Goal: Information Seeking & Learning: Compare options

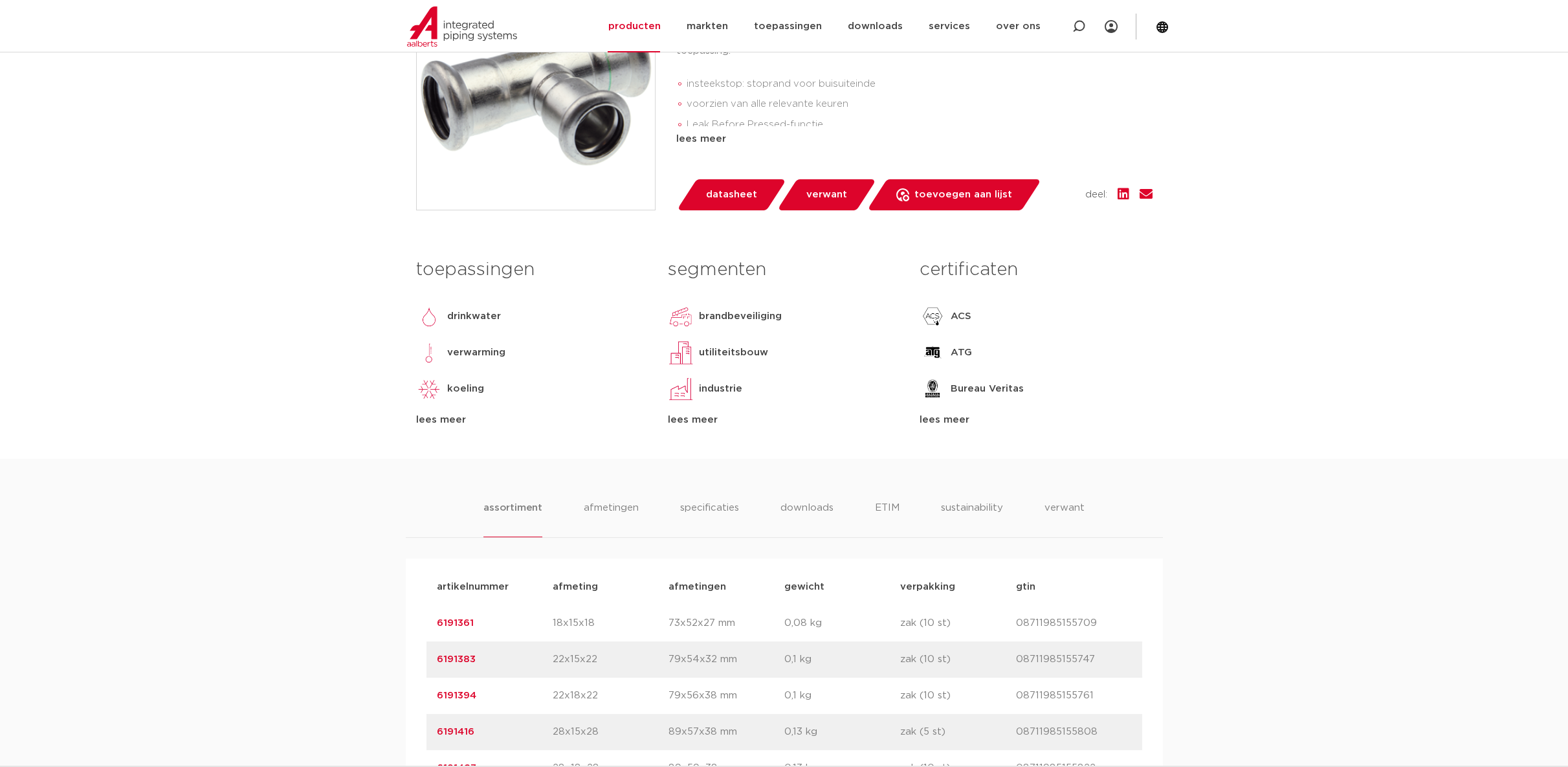
scroll to position [791, 0]
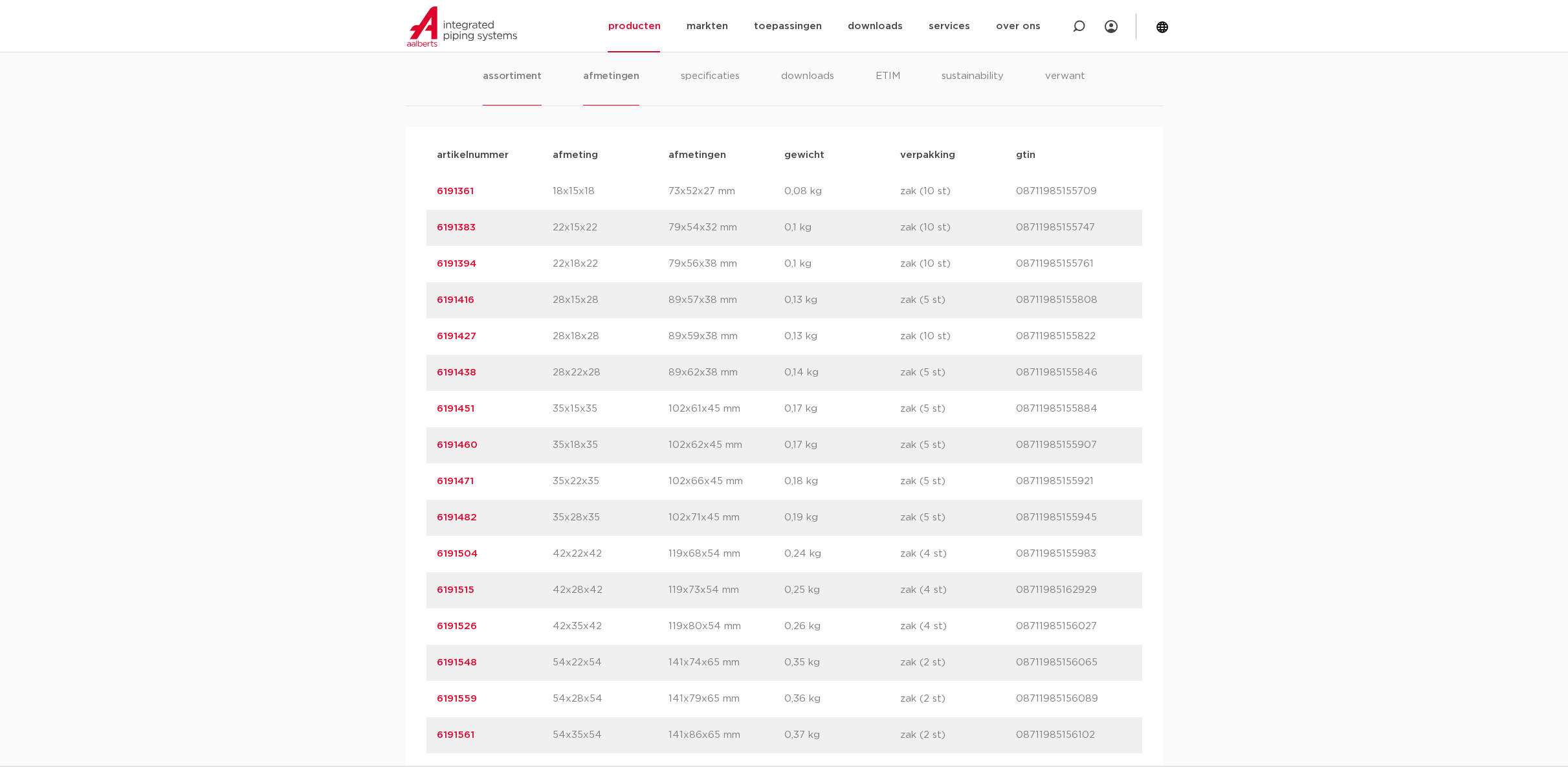
click at [611, 106] on li "afmetingen" at bounding box center [612, 87] width 57 height 37
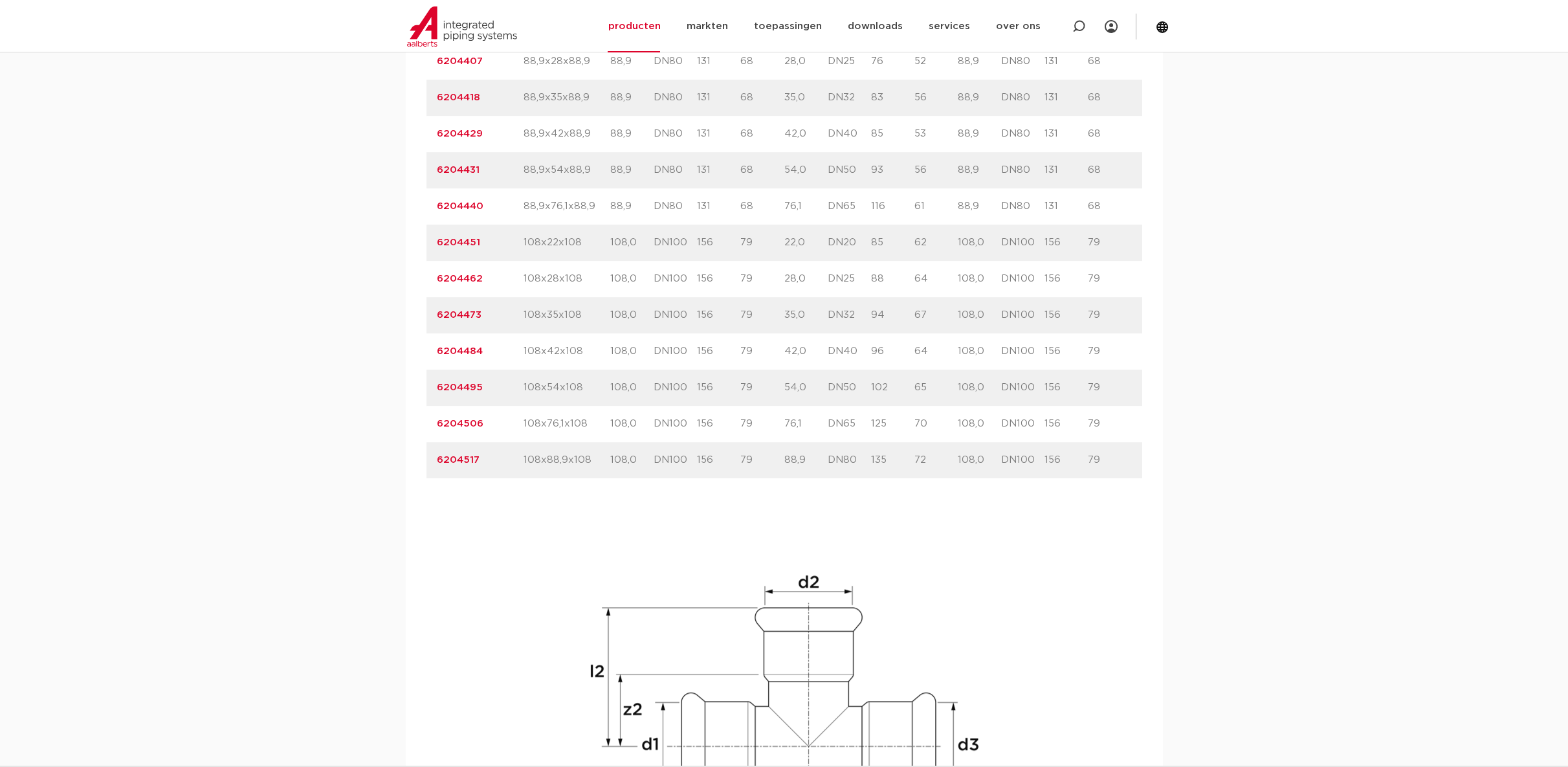
scroll to position [1726, 0]
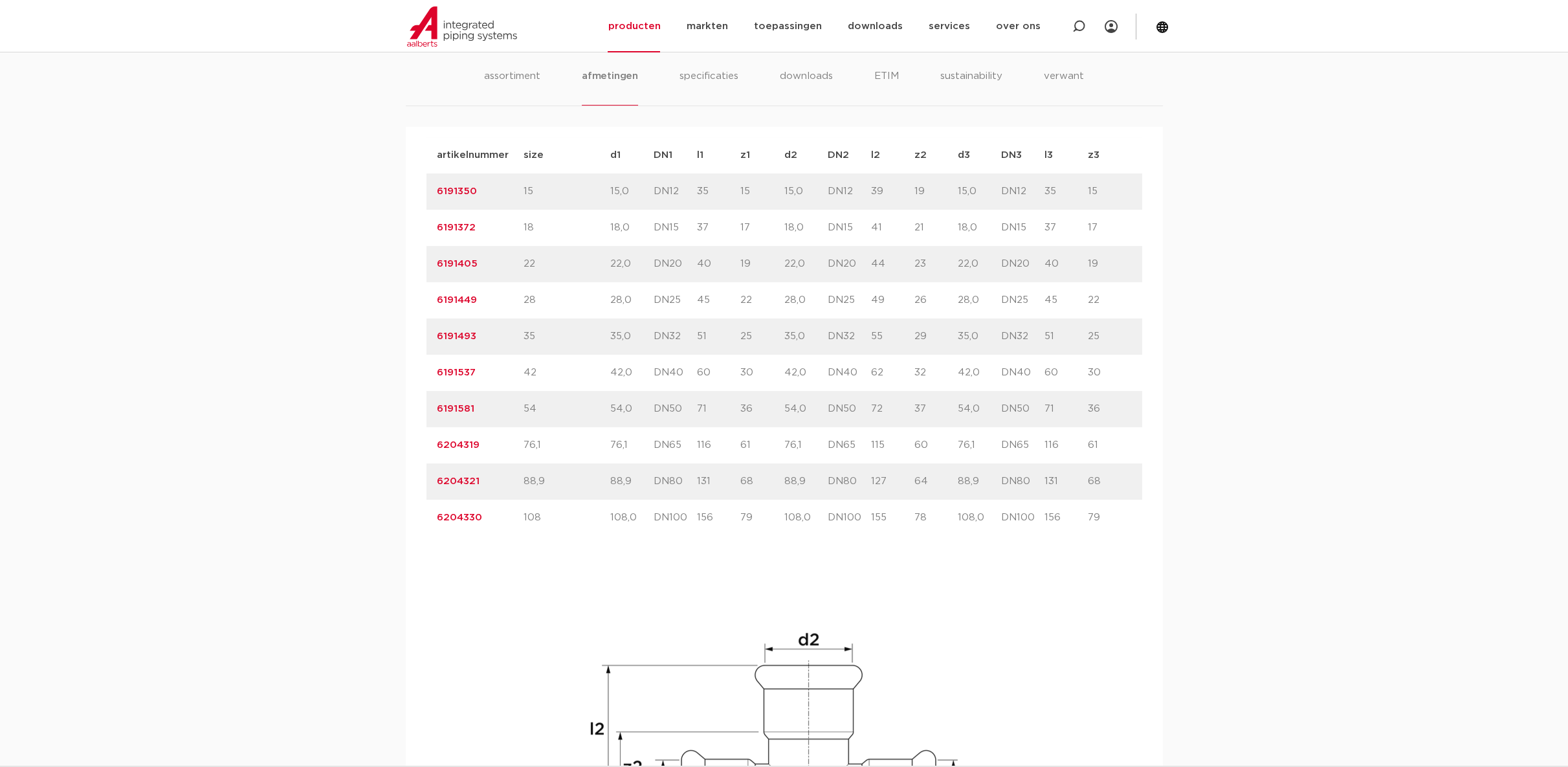
scroll to position [863, 0]
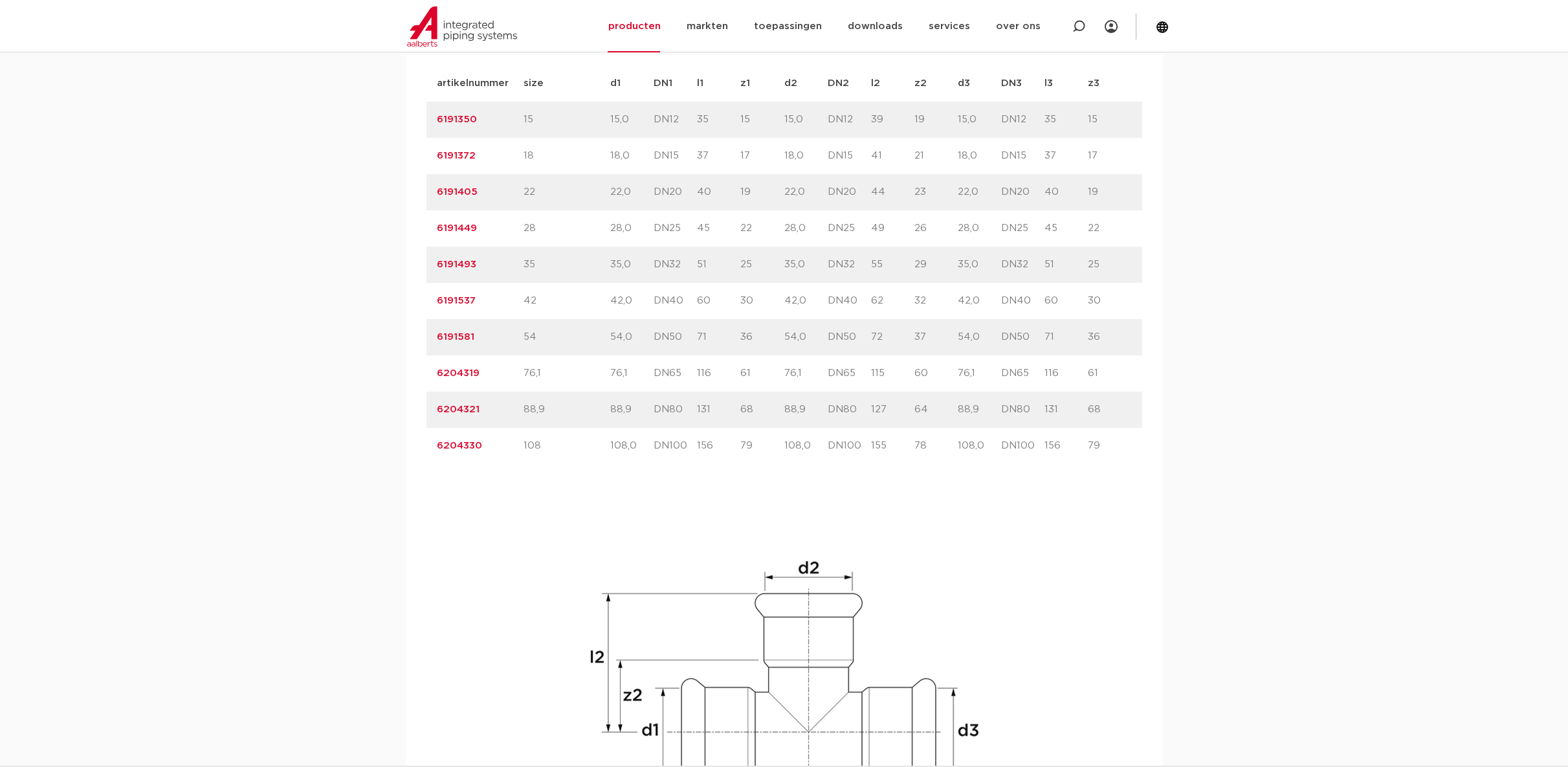
drag, startPoint x: 923, startPoint y: 337, endPoint x: 882, endPoint y: 340, distance: 41.1
click at [882, 340] on div "artikelnummer 6191581 size 54" at bounding box center [785, 337] width 716 height 36
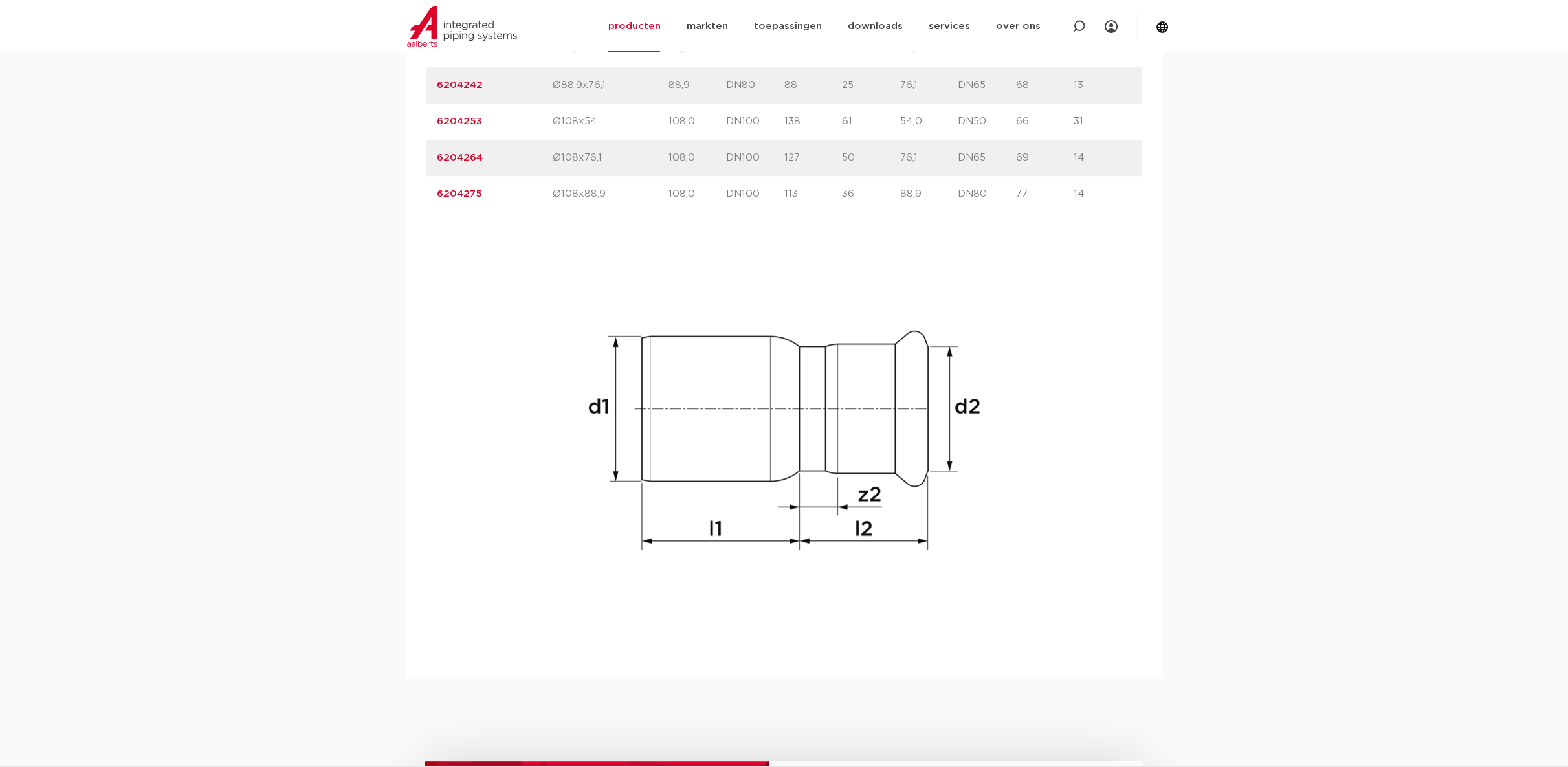
scroll to position [1654, 0]
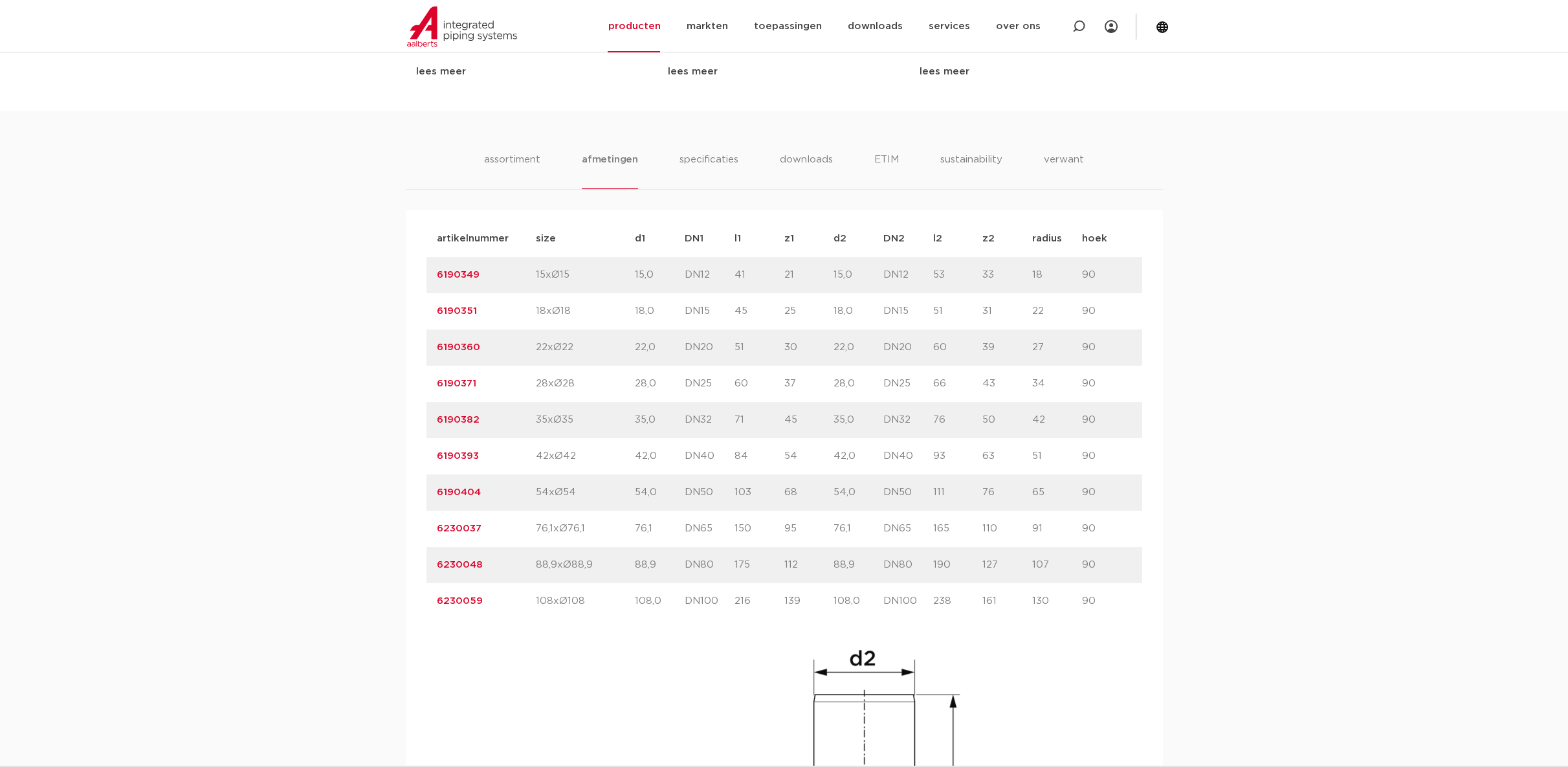
scroll to position [791, 0]
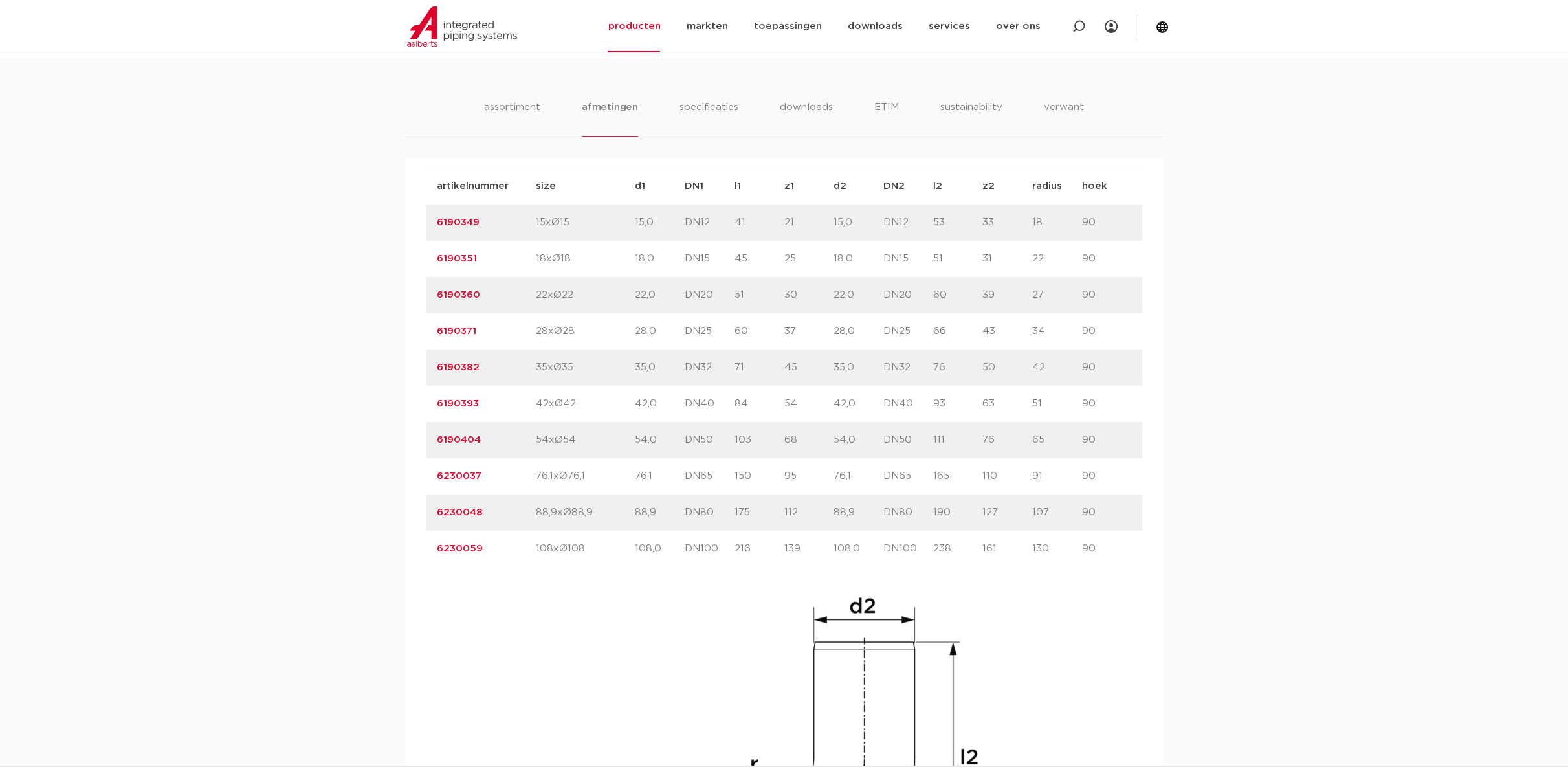
drag, startPoint x: 933, startPoint y: 438, endPoint x: 954, endPoint y: 436, distance: 21.1
click at [954, 436] on p "111" at bounding box center [958, 440] width 50 height 15
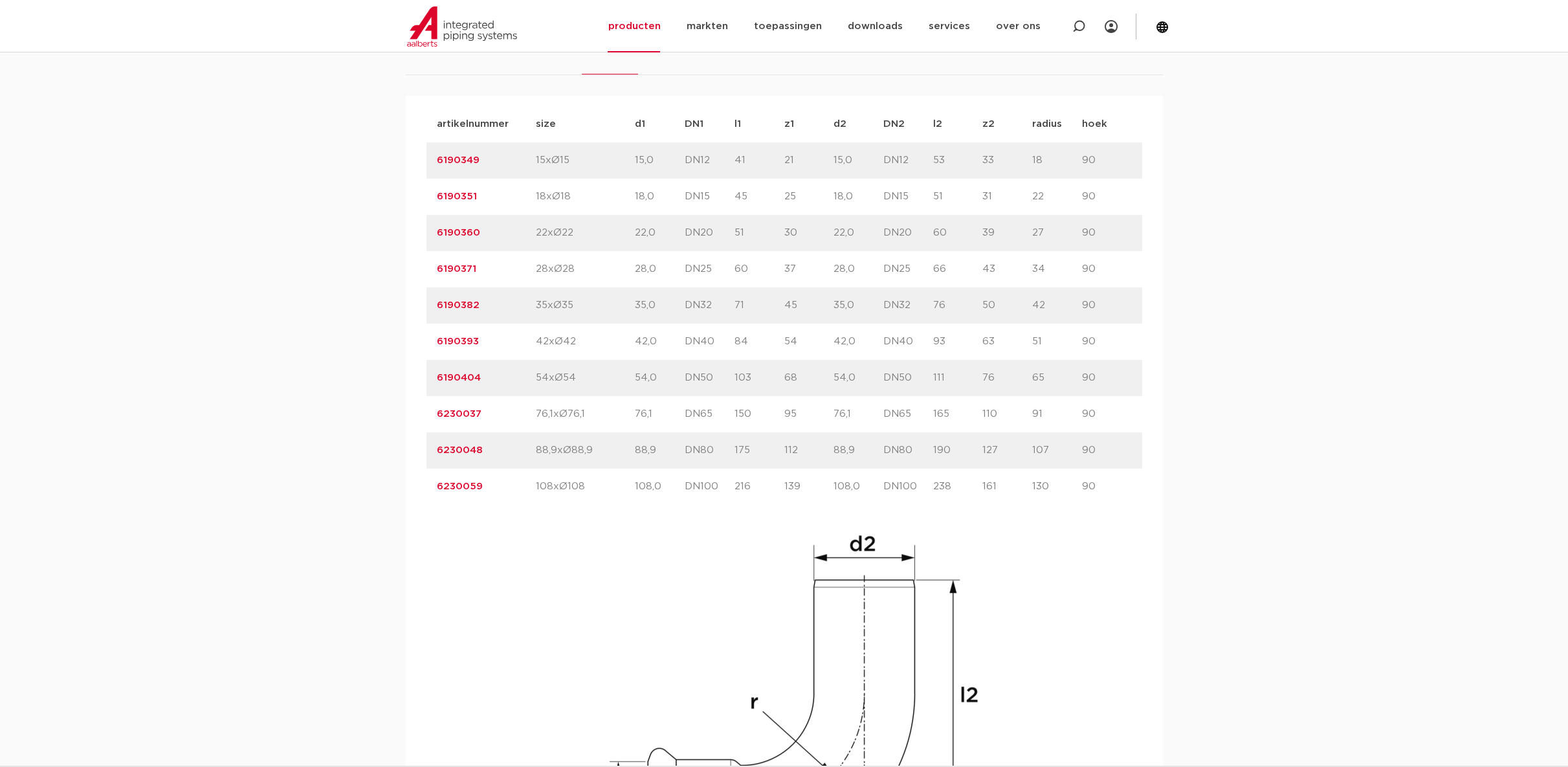
scroll to position [935, 0]
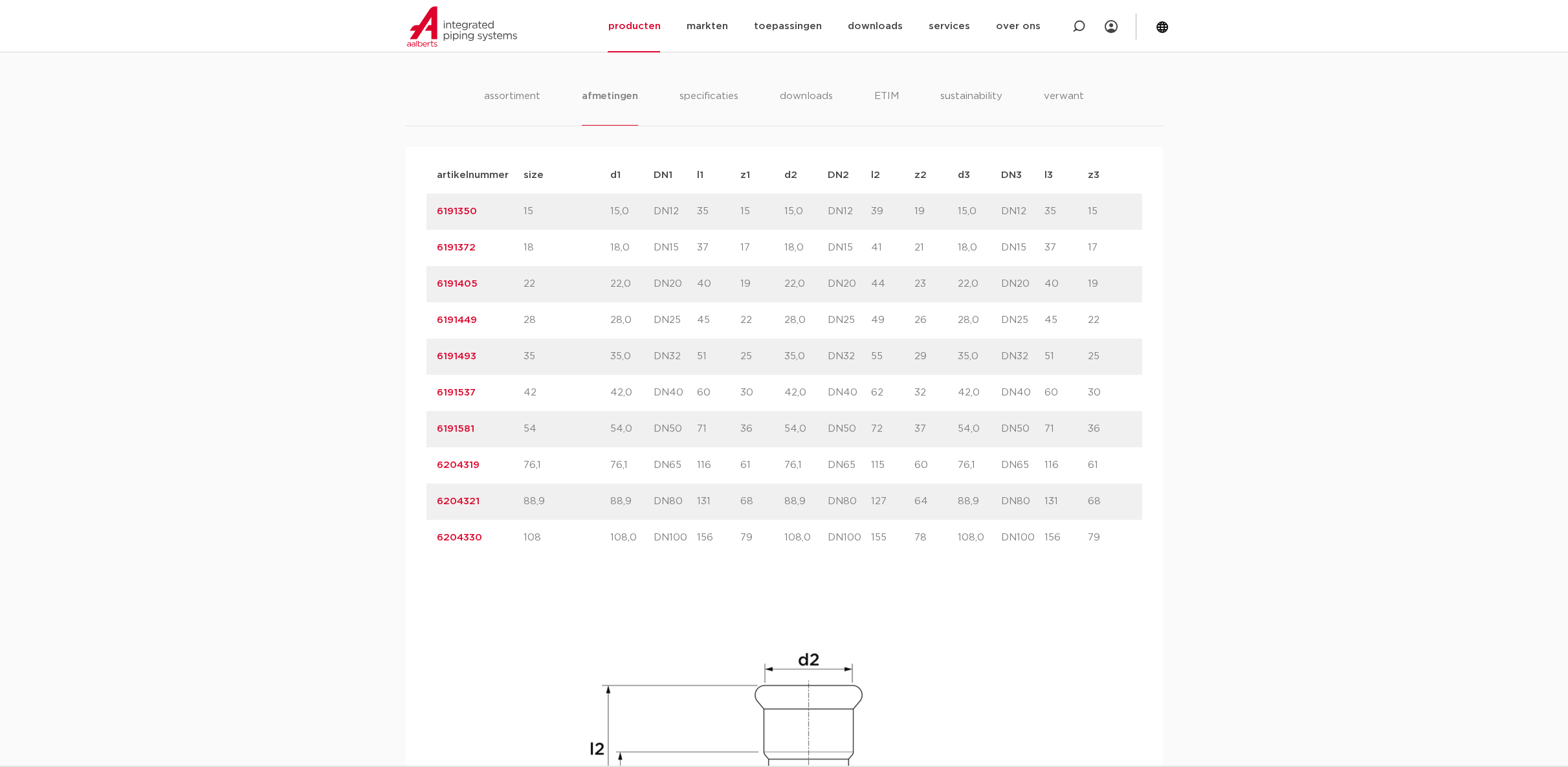
scroll to position [791, 0]
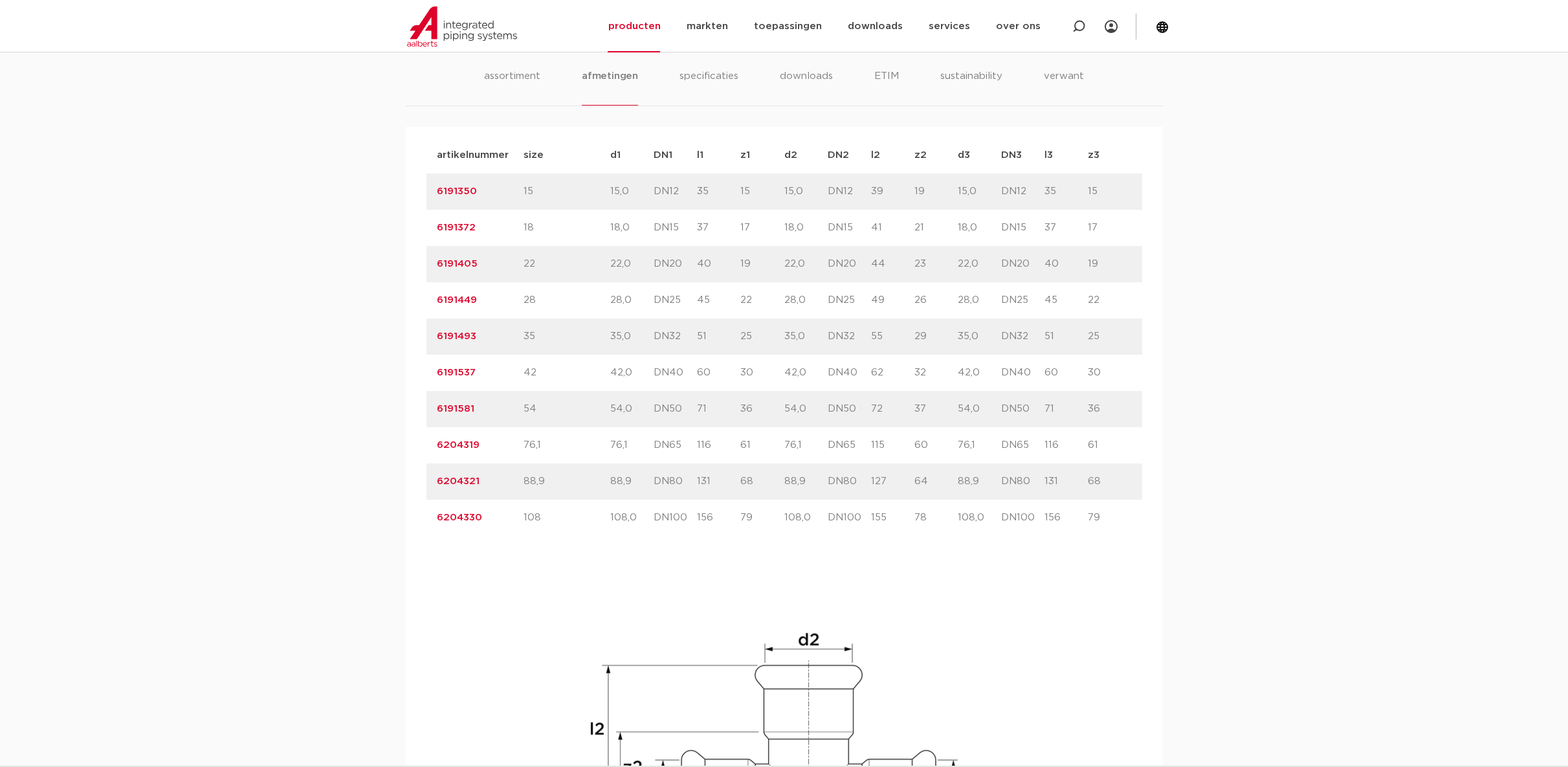
drag, startPoint x: 871, startPoint y: 442, endPoint x: 904, endPoint y: 444, distance: 33.1
click at [904, 444] on p "115" at bounding box center [893, 445] width 43 height 15
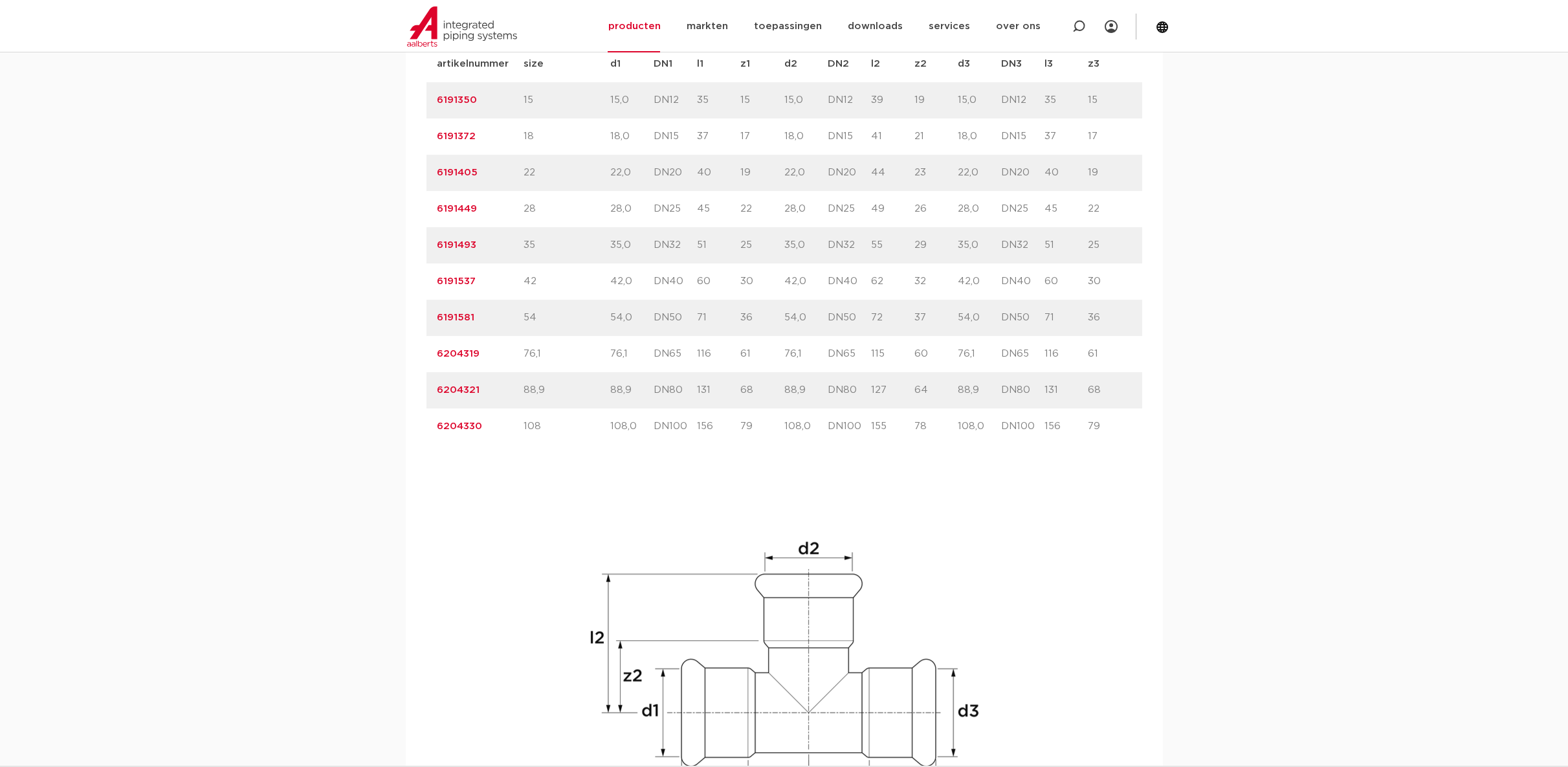
scroll to position [863, 0]
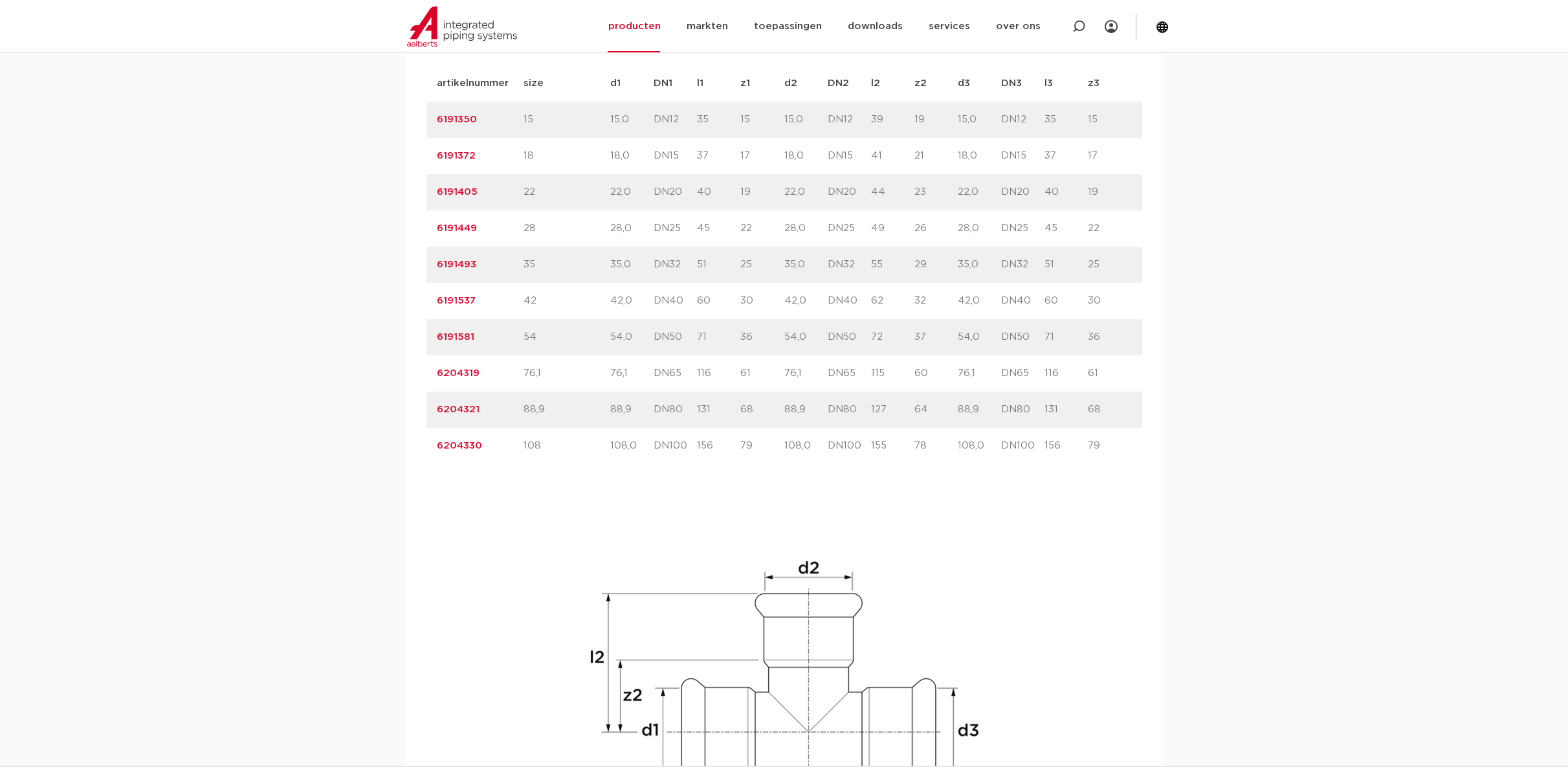
drag, startPoint x: 888, startPoint y: 302, endPoint x: 872, endPoint y: 302, distance: 16.0
click at [872, 302] on p "62" at bounding box center [893, 301] width 43 height 15
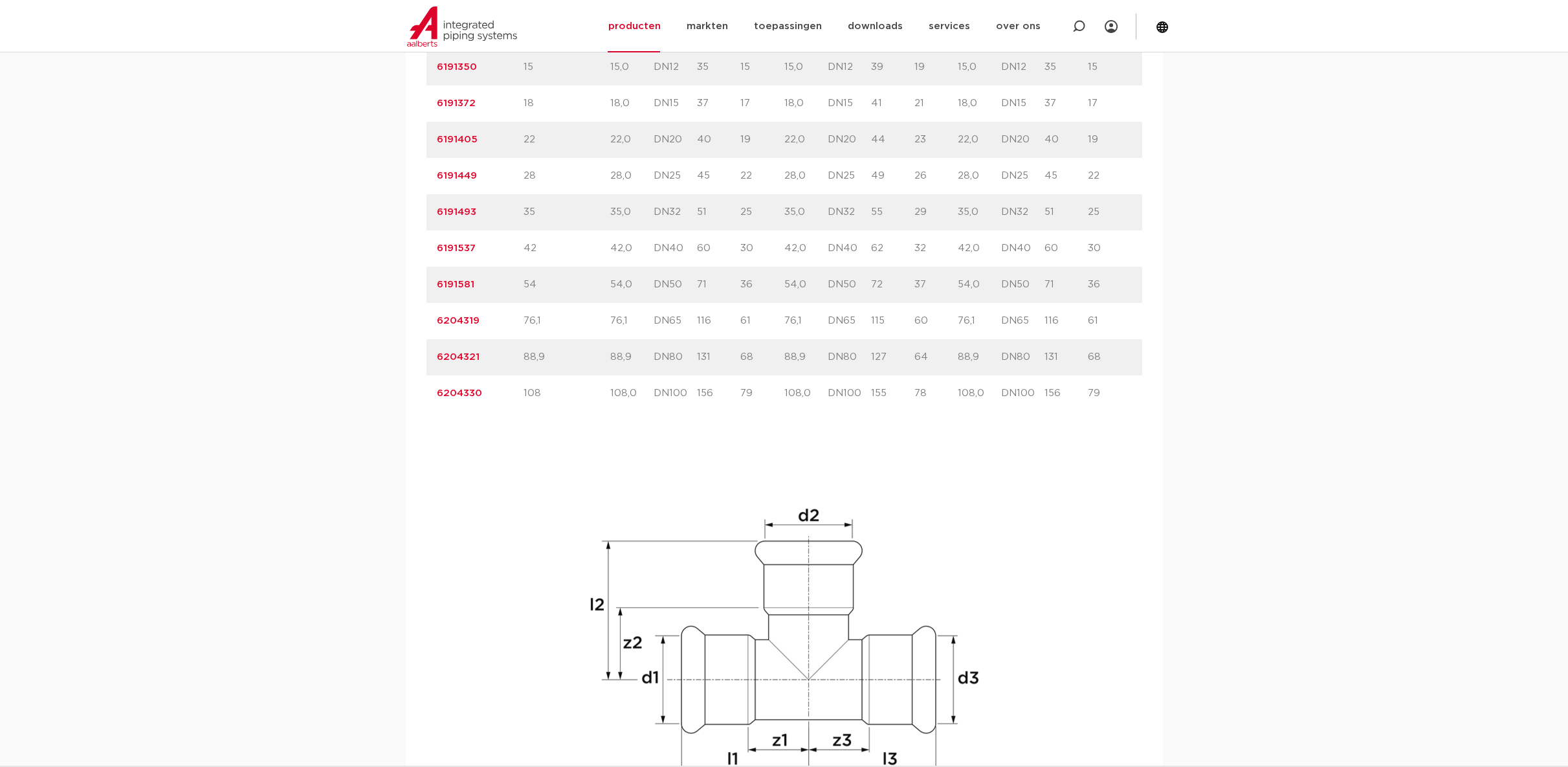
scroll to position [935, 0]
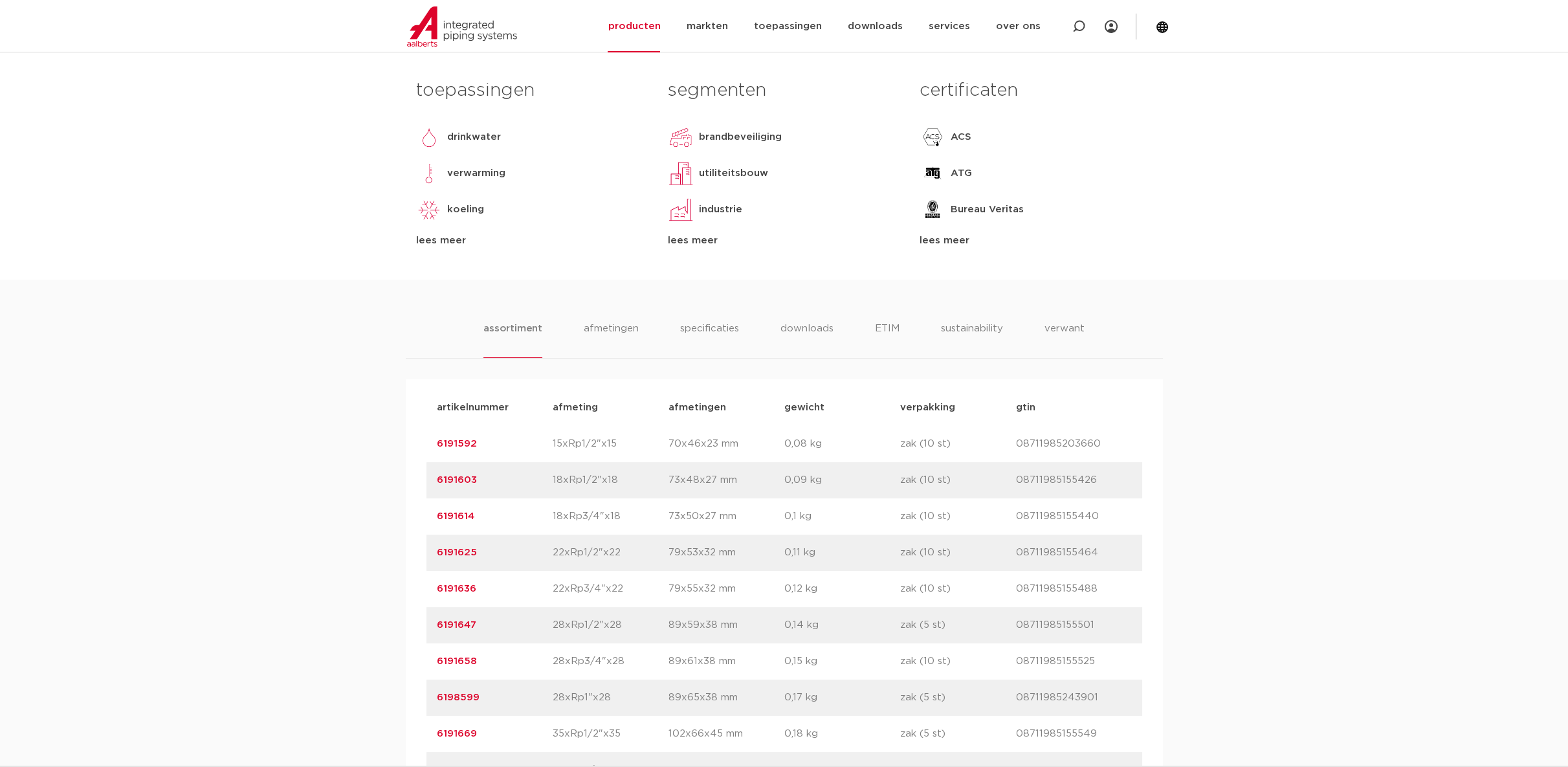
scroll to position [791, 0]
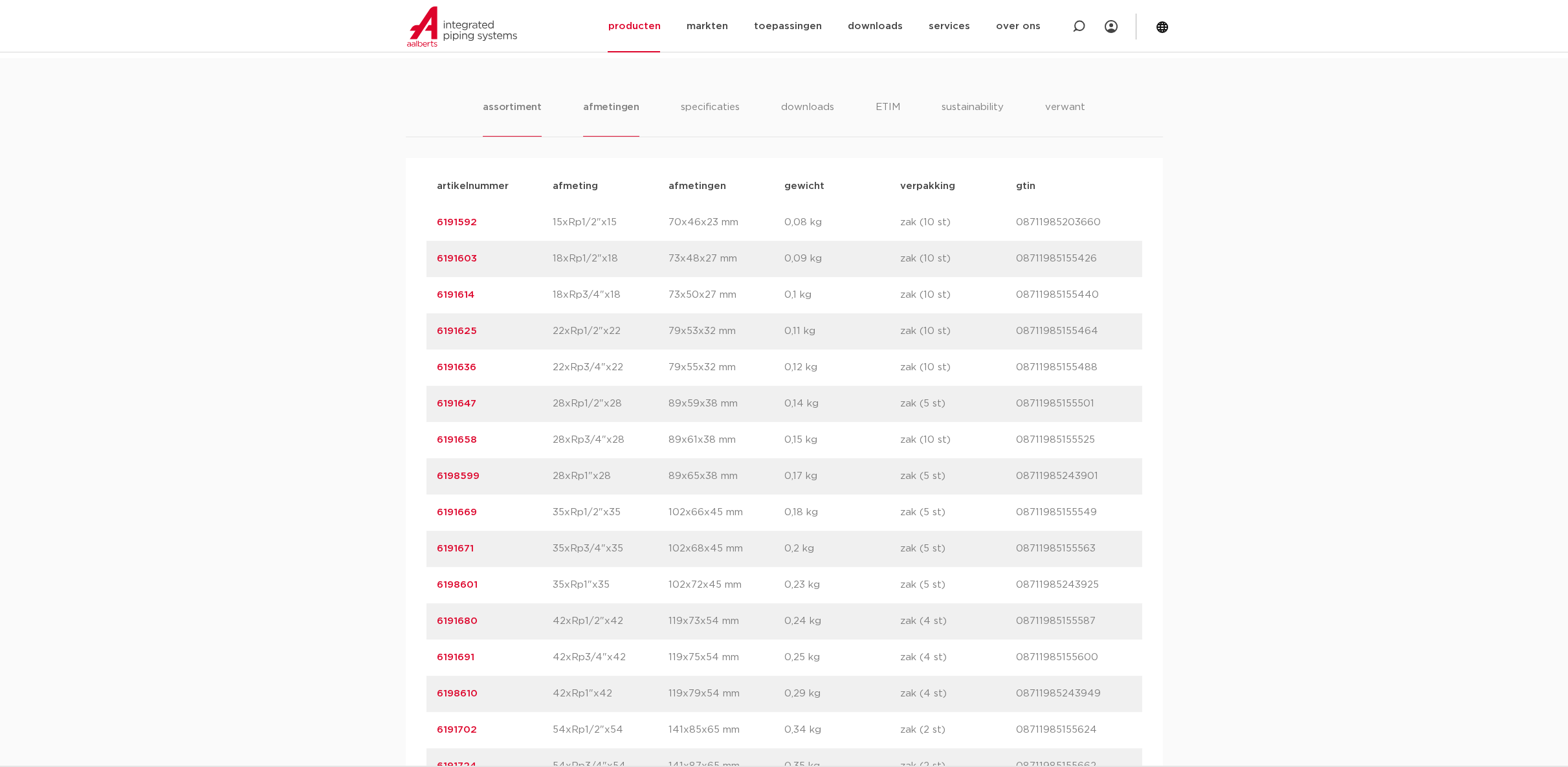
click at [588, 107] on li "afmetingen" at bounding box center [612, 118] width 57 height 37
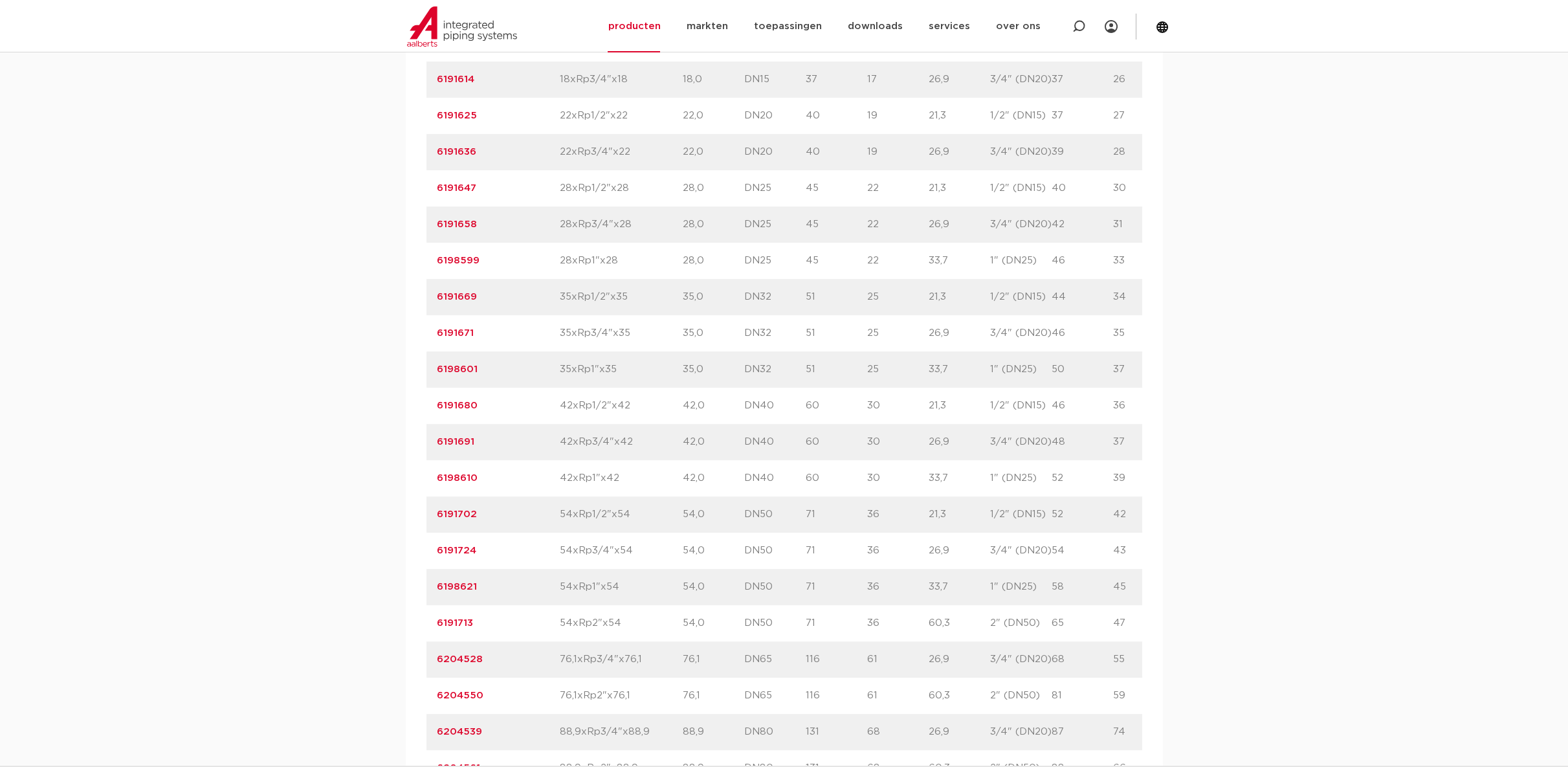
scroll to position [1079, 0]
click at [1051, 370] on p "48" at bounding box center [1082, 370] width 62 height 15
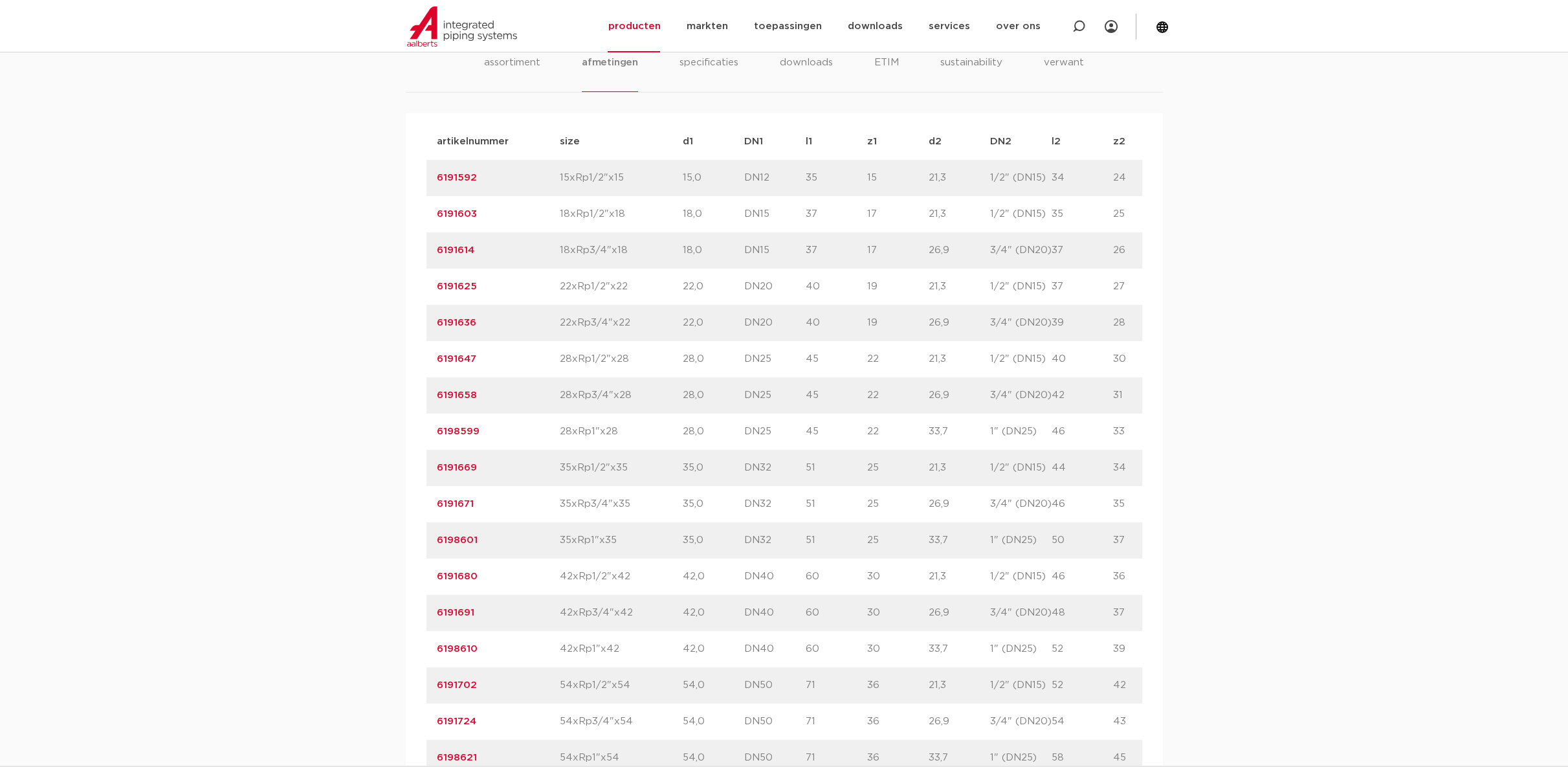
scroll to position [863, 0]
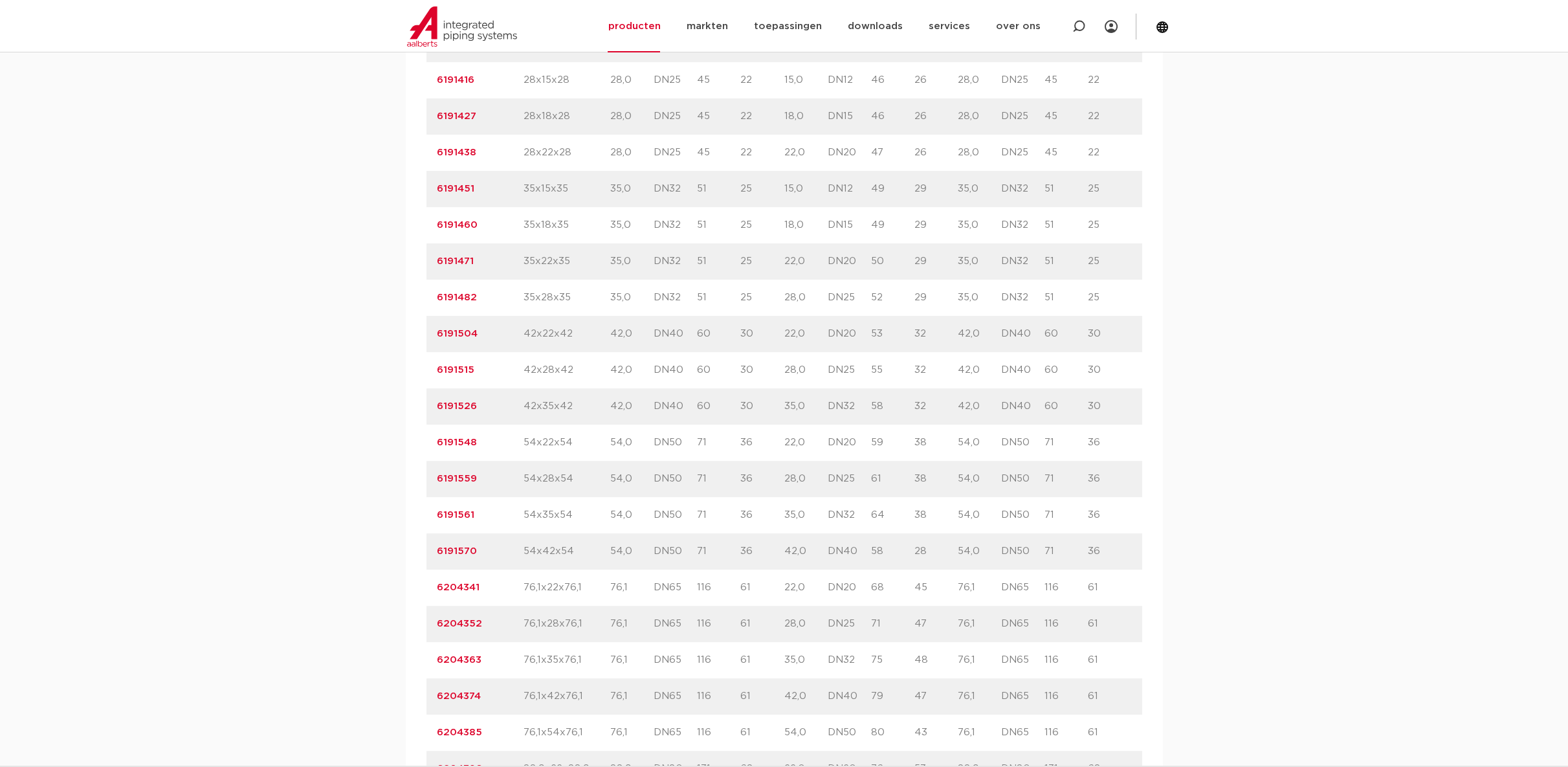
scroll to position [1222, 0]
